Goal: Transaction & Acquisition: Purchase product/service

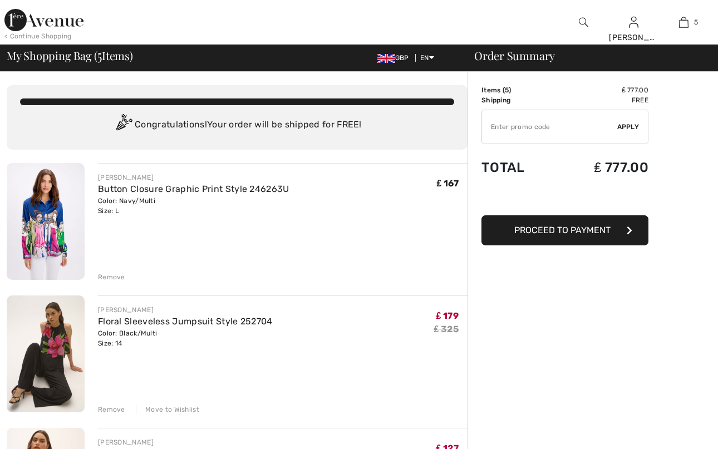
checkbox input "true"
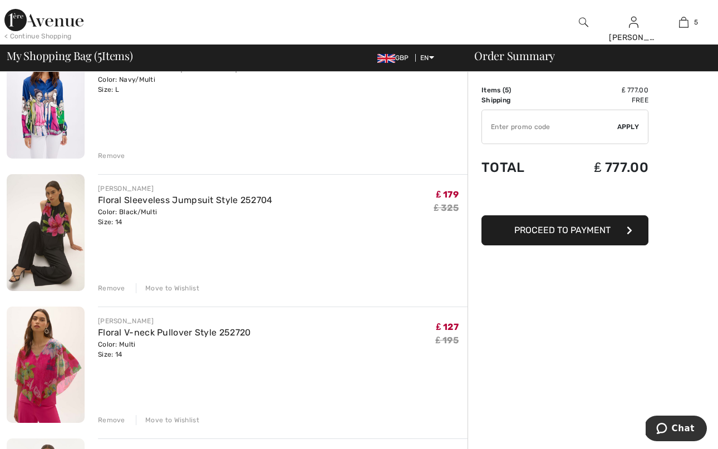
scroll to position [121, 0]
click at [114, 289] on div "Remove" at bounding box center [111, 289] width 27 height 10
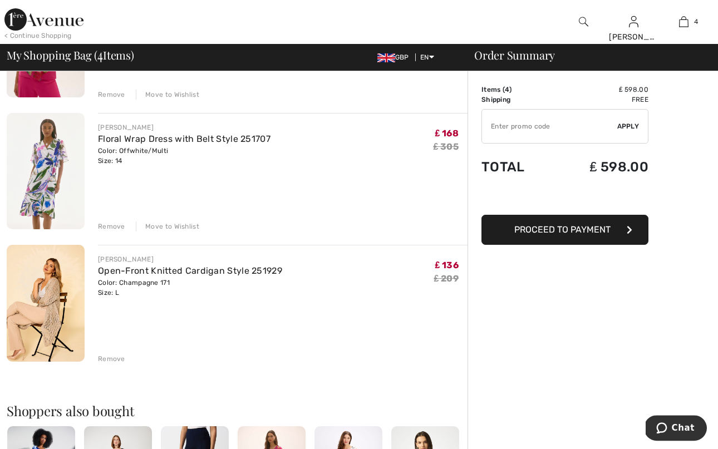
scroll to position [327, 0]
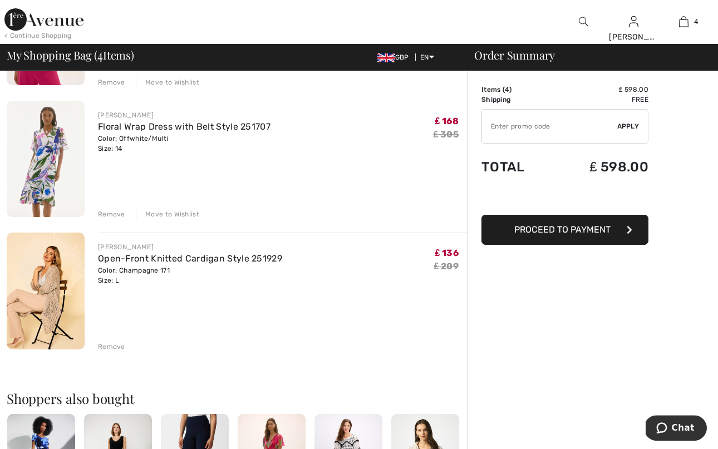
click at [40, 154] on img at bounding box center [46, 159] width 78 height 117
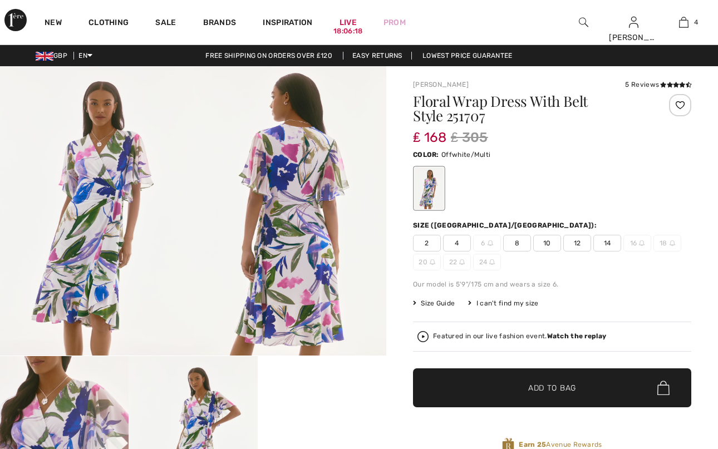
checkbox input "true"
click at [207, 423] on img at bounding box center [193, 452] width 129 height 193
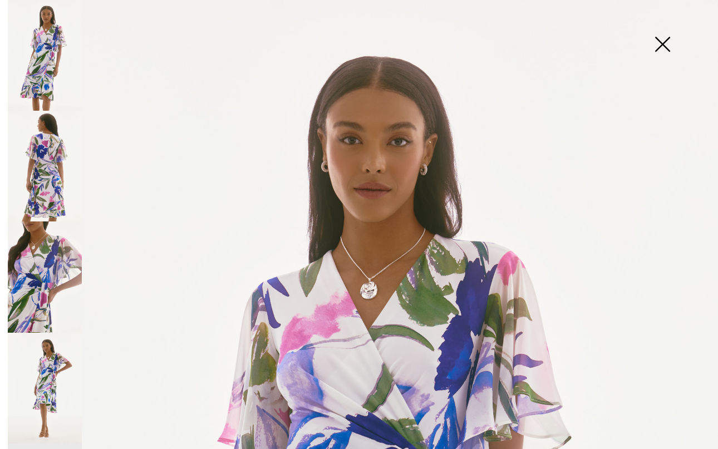
click at [668, 41] on img at bounding box center [663, 45] width 56 height 57
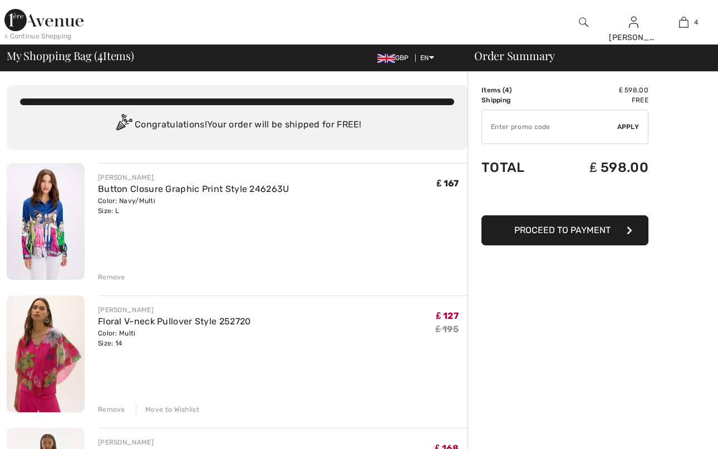
checkbox input "true"
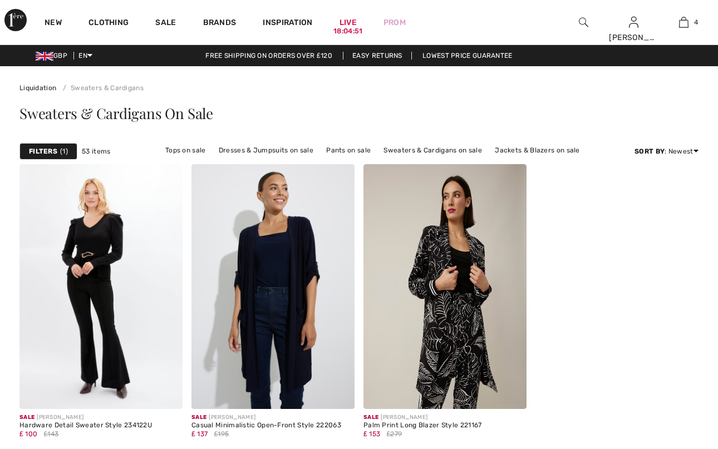
checkbox input "true"
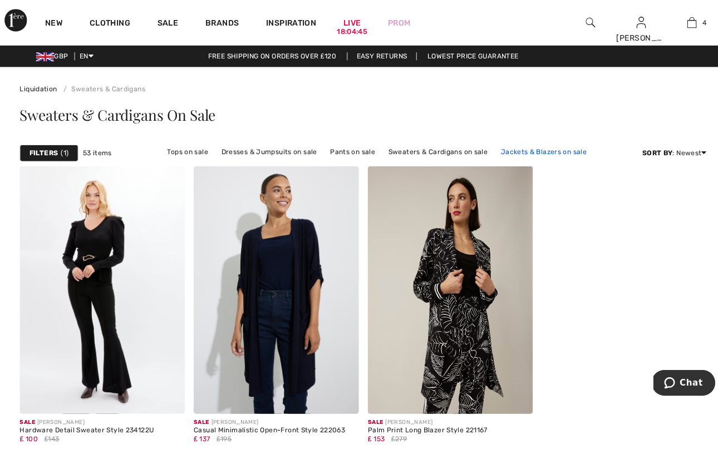
click at [508, 149] on link "Jackets & Blazers on sale" at bounding box center [537, 150] width 96 height 14
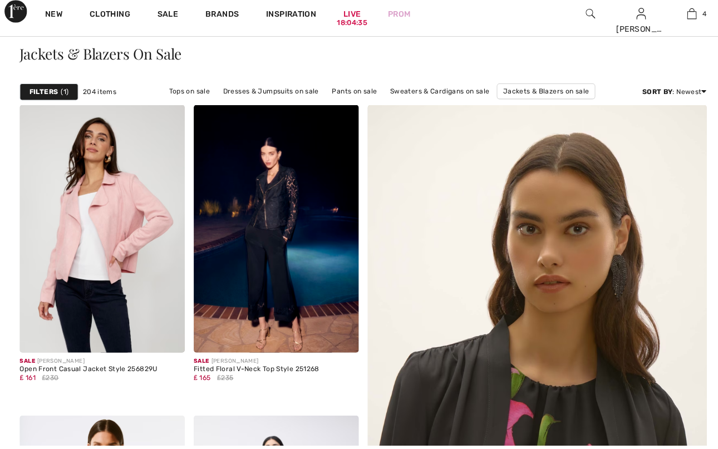
checkbox input "true"
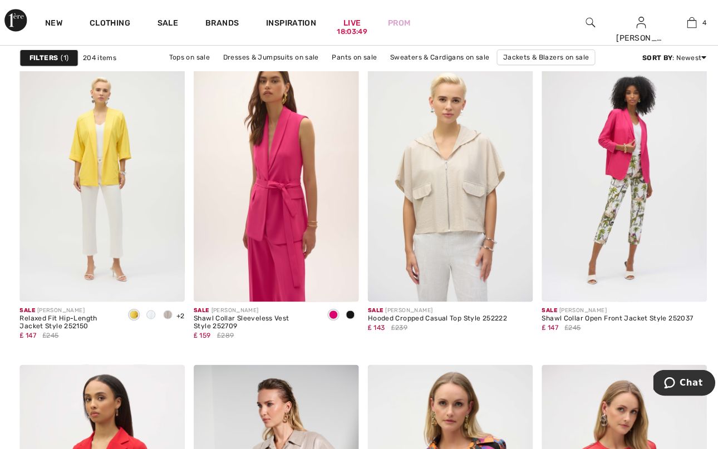
scroll to position [1448, 0]
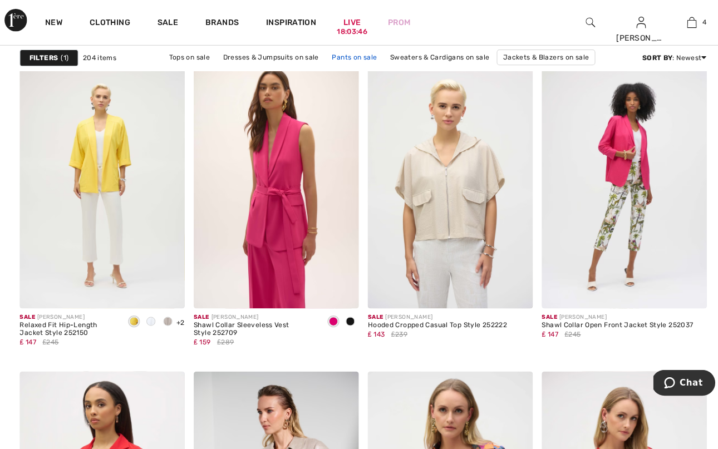
click at [322, 57] on link "Pants on sale" at bounding box center [350, 57] width 56 height 14
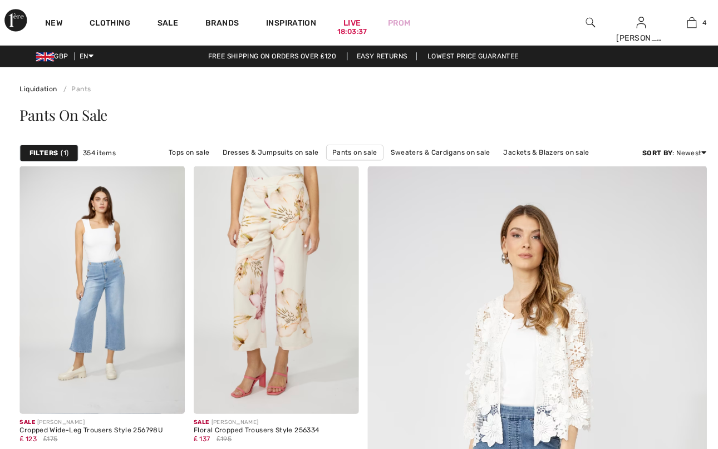
checkbox input "true"
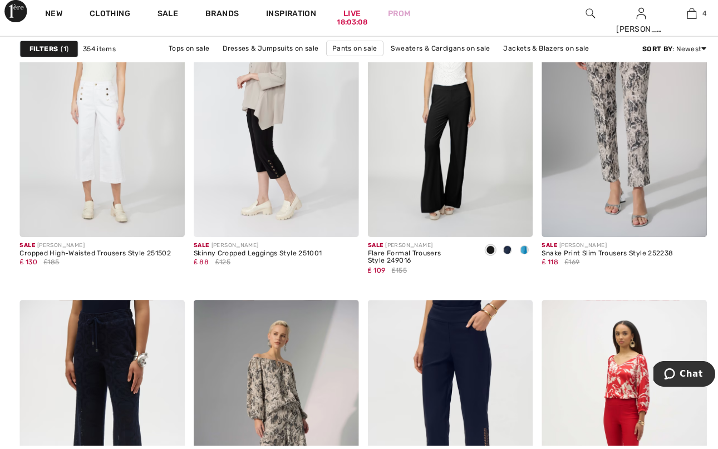
scroll to position [1821, 0]
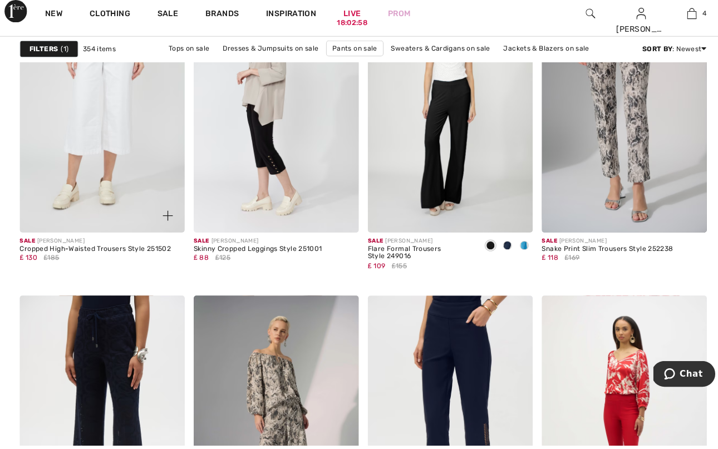
click at [101, 135] on img at bounding box center [100, 116] width 163 height 245
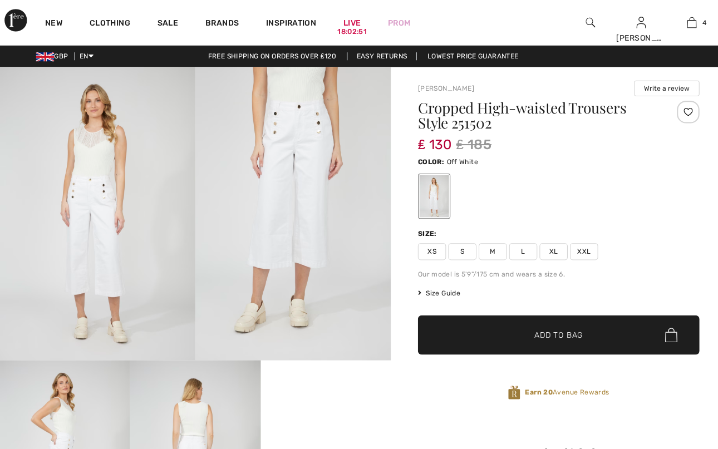
checkbox input "true"
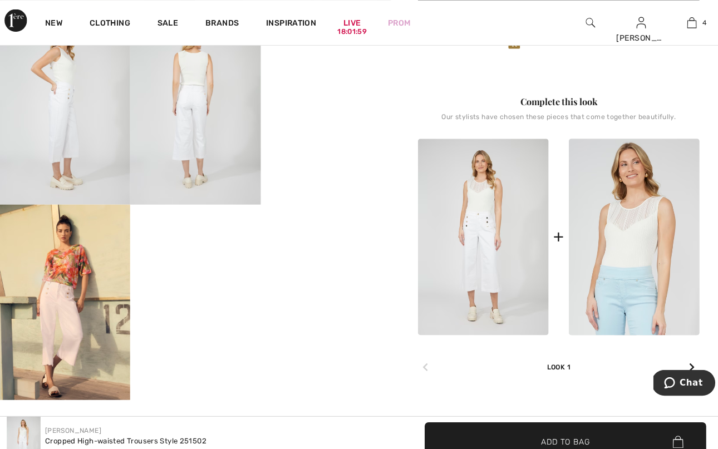
scroll to position [262, 0]
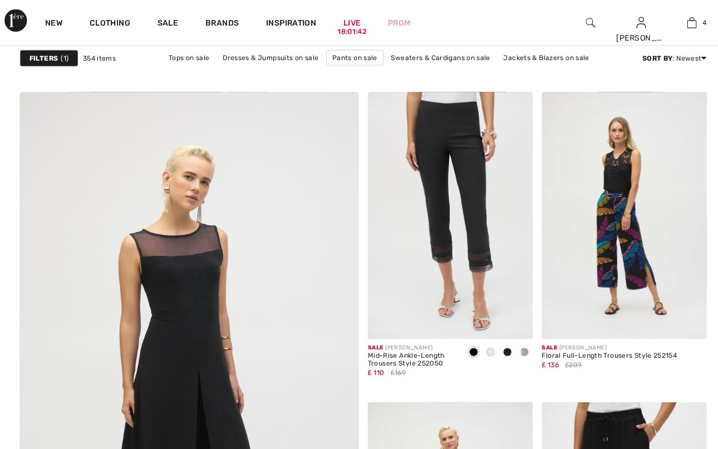
checkbox input "true"
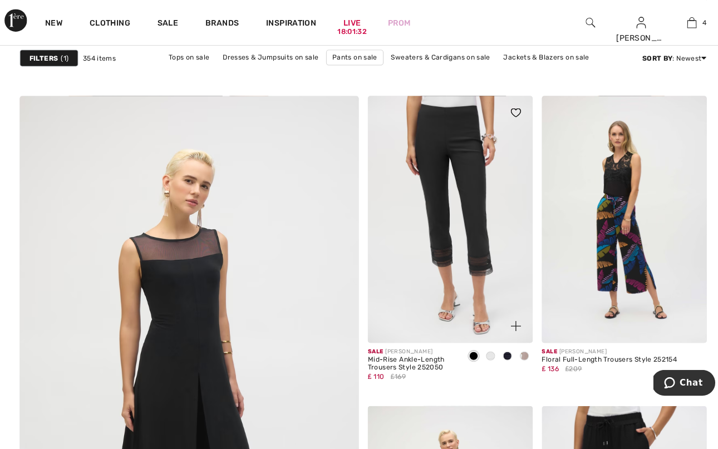
click at [485, 350] on span at bounding box center [484, 351] width 9 height 9
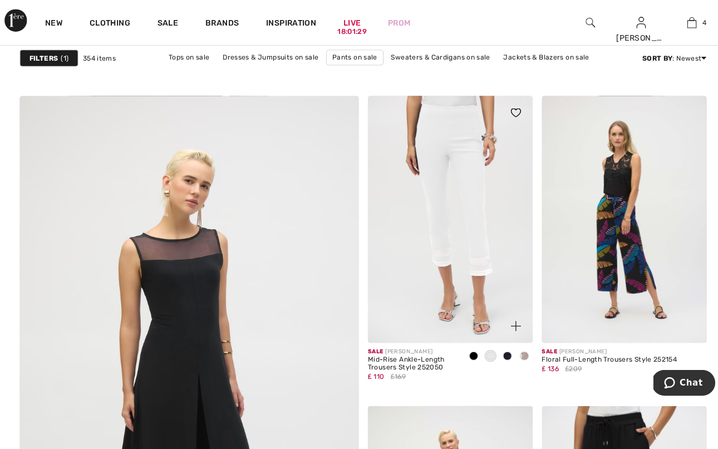
click at [520, 352] on span at bounding box center [518, 351] width 9 height 9
